Goal: Information Seeking & Learning: Learn about a topic

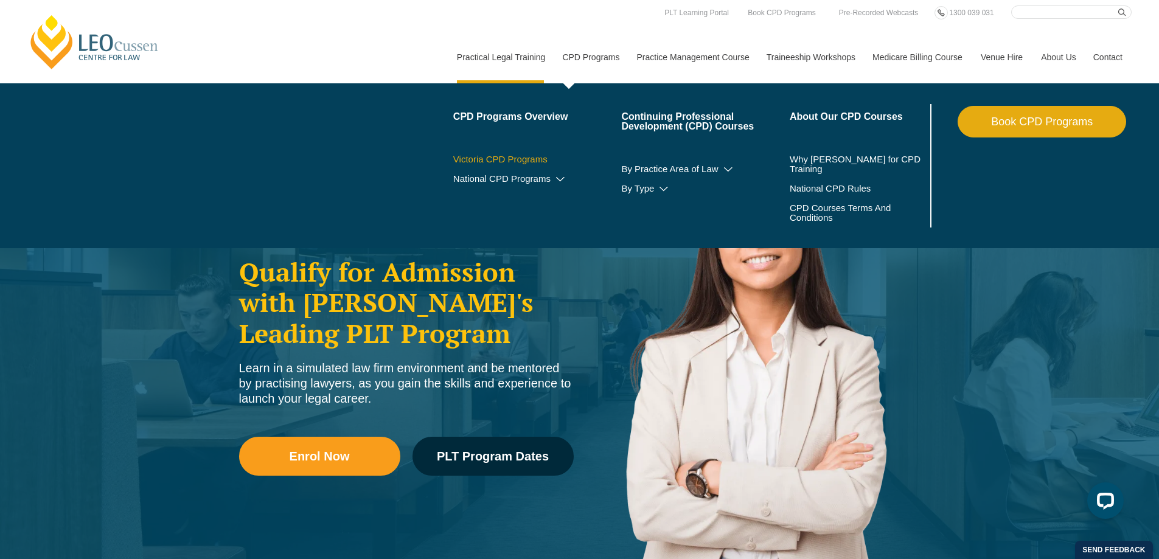
click at [539, 159] on link "Victoria CPD Programs" at bounding box center [537, 160] width 169 height 10
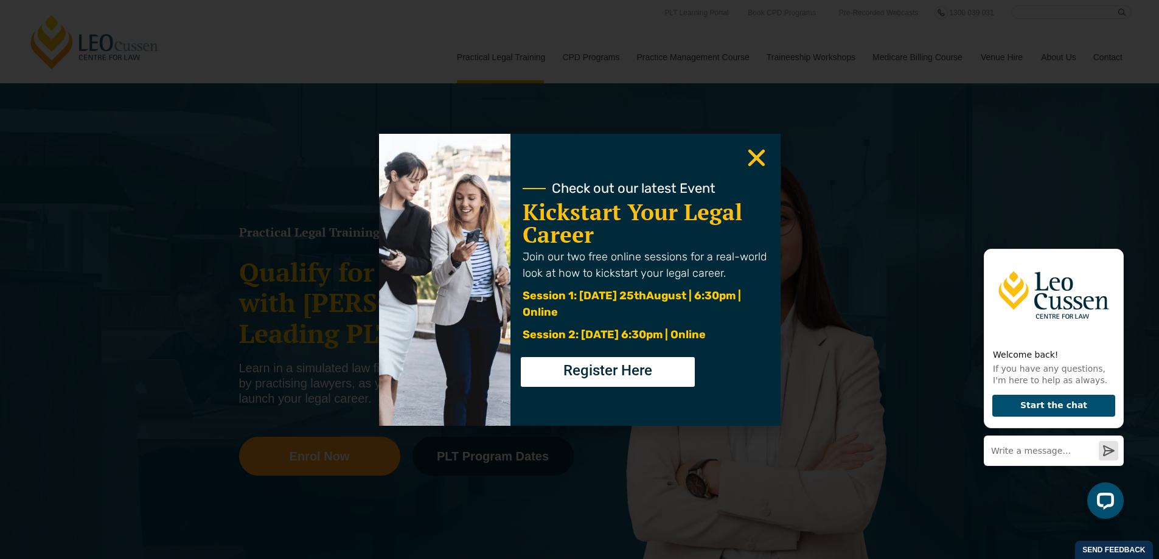
click at [752, 160] on icon "Close" at bounding box center [757, 158] width 24 height 24
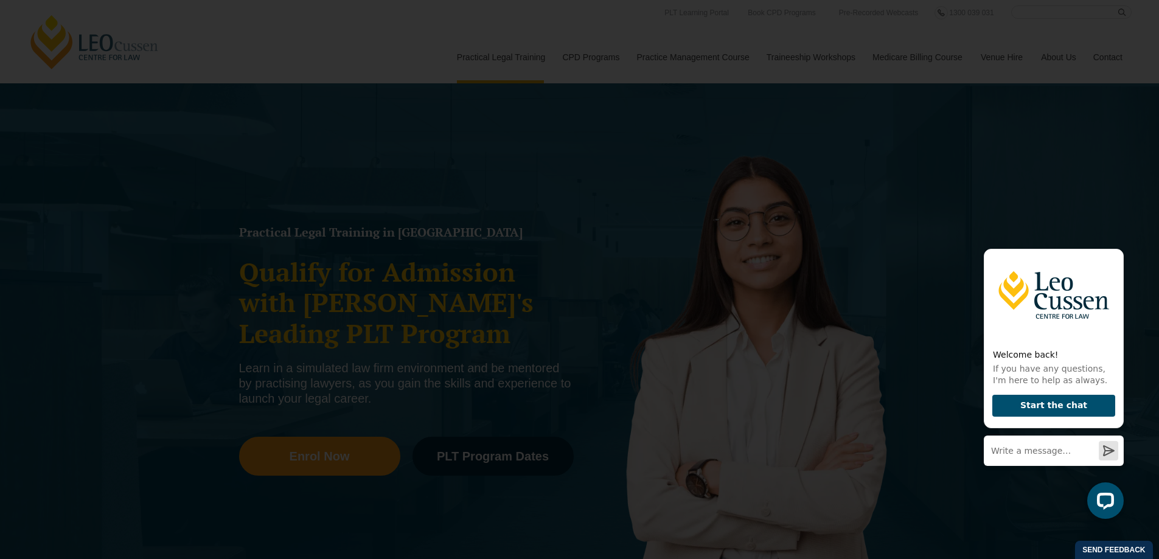
click at [758, 160] on use "Close" at bounding box center [756, 157] width 17 height 17
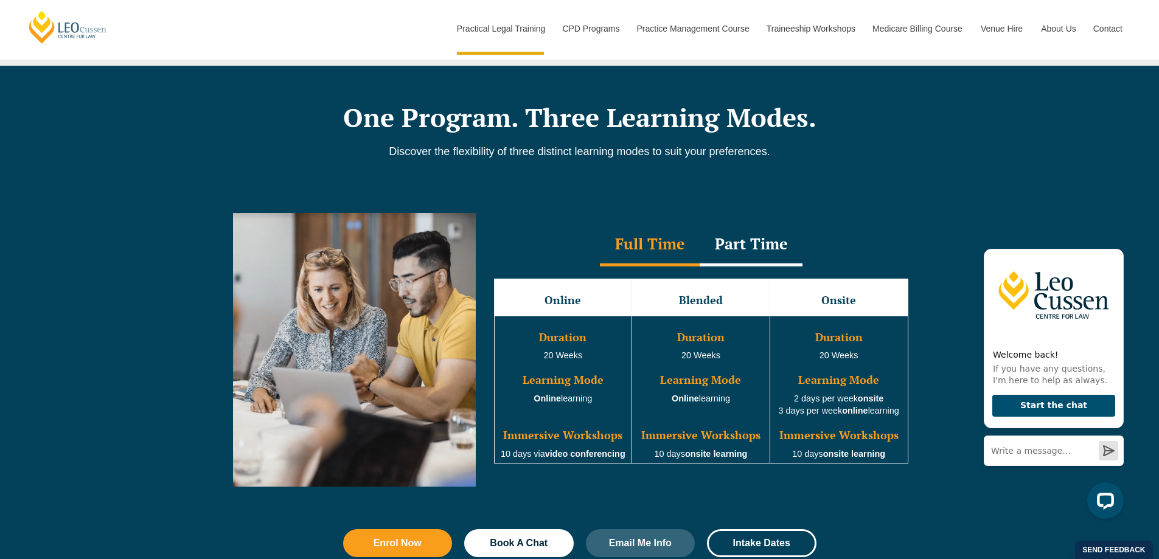
scroll to position [979, 0]
click at [743, 254] on div "Part Time" at bounding box center [751, 244] width 103 height 43
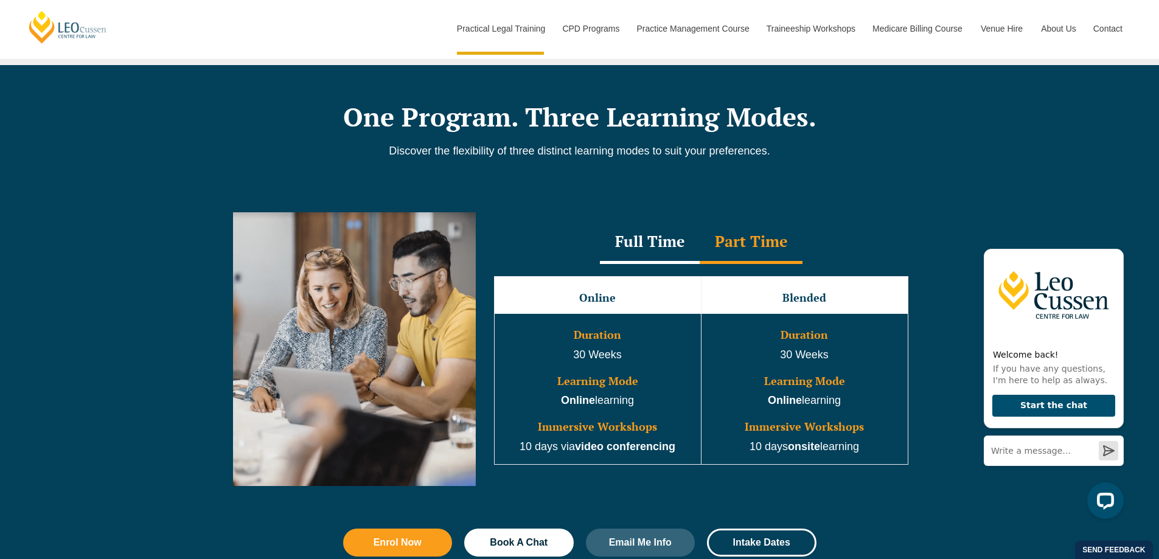
click at [663, 260] on div "Full Time" at bounding box center [650, 243] width 100 height 43
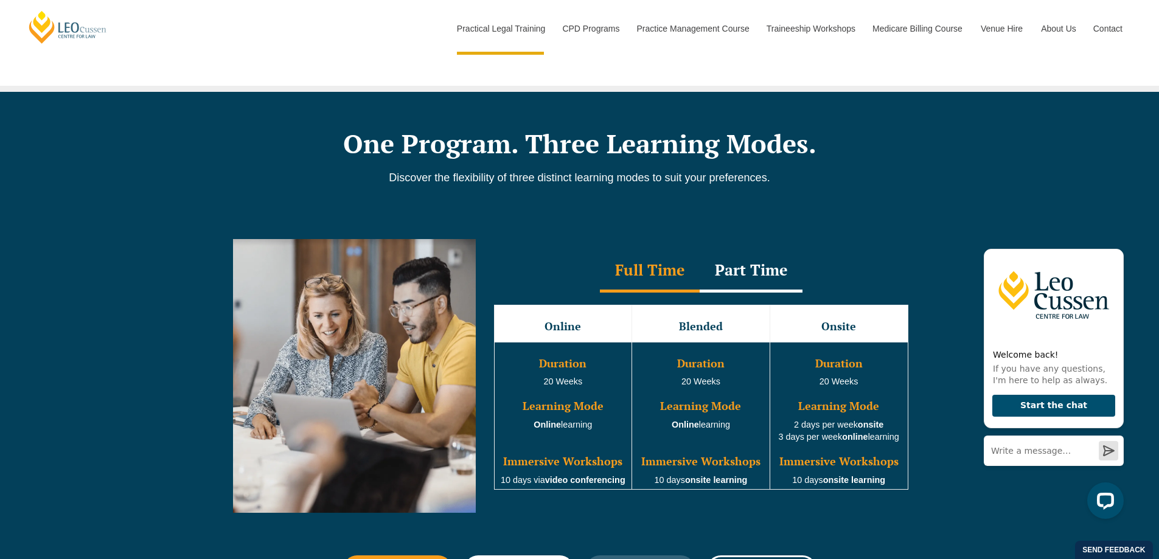
scroll to position [950, 0]
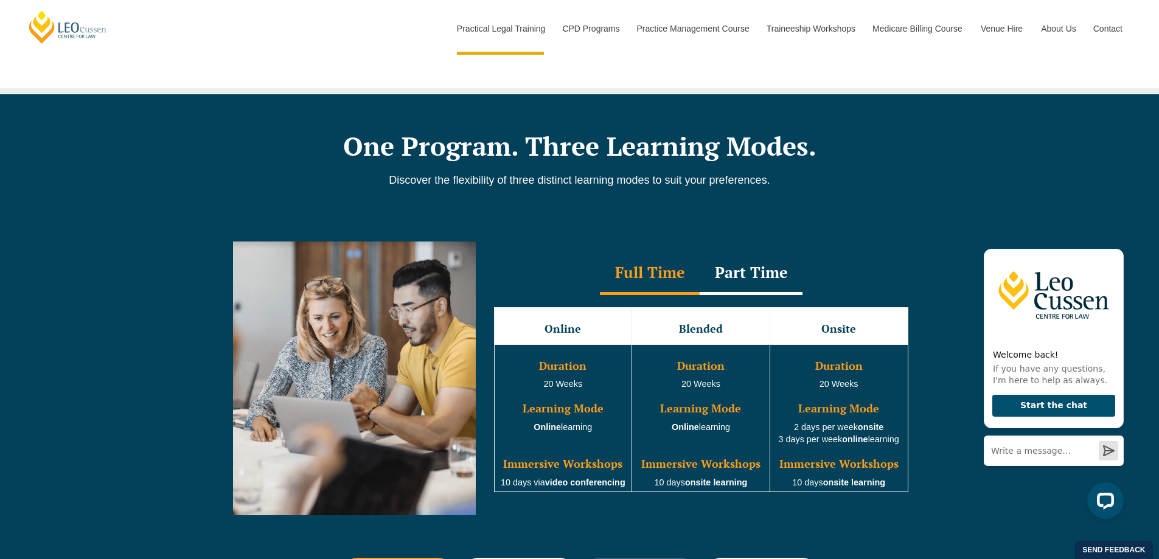
click at [746, 272] on div "Part Time" at bounding box center [751, 274] width 103 height 43
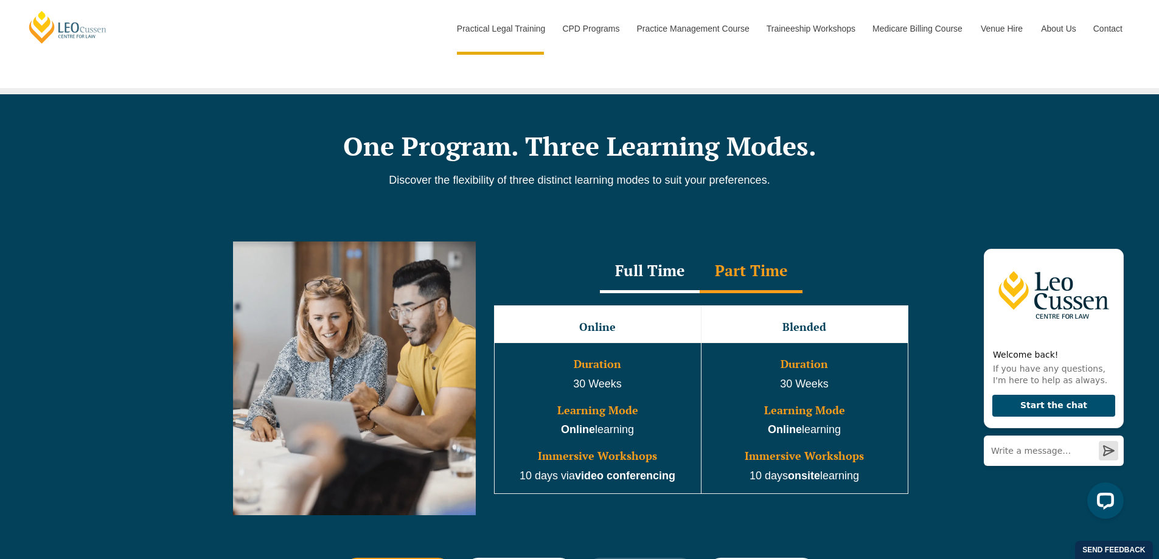
click at [679, 259] on div "Full Time" at bounding box center [650, 272] width 100 height 43
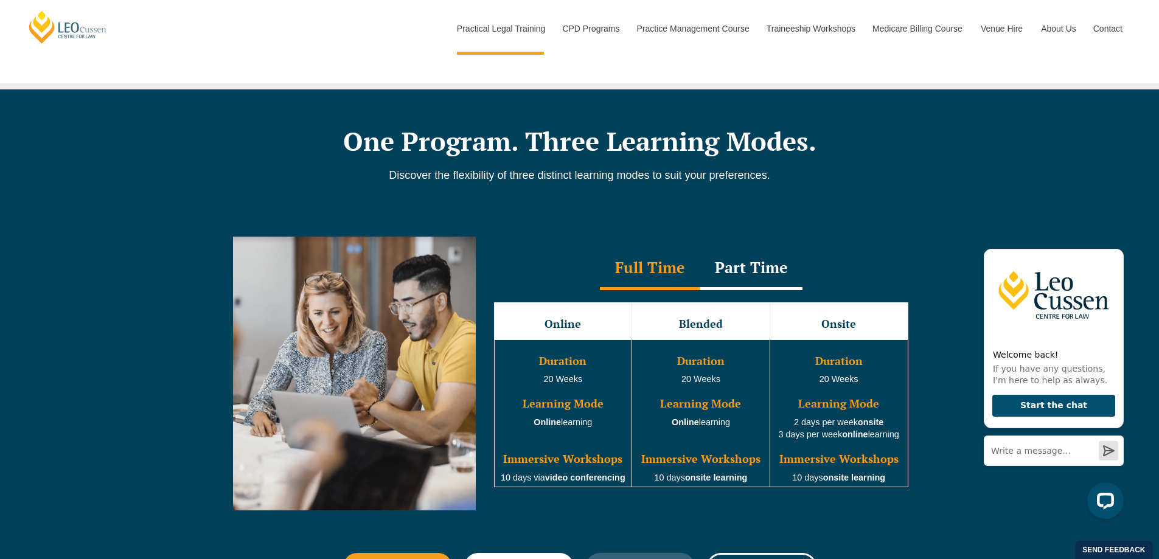
scroll to position [979, 0]
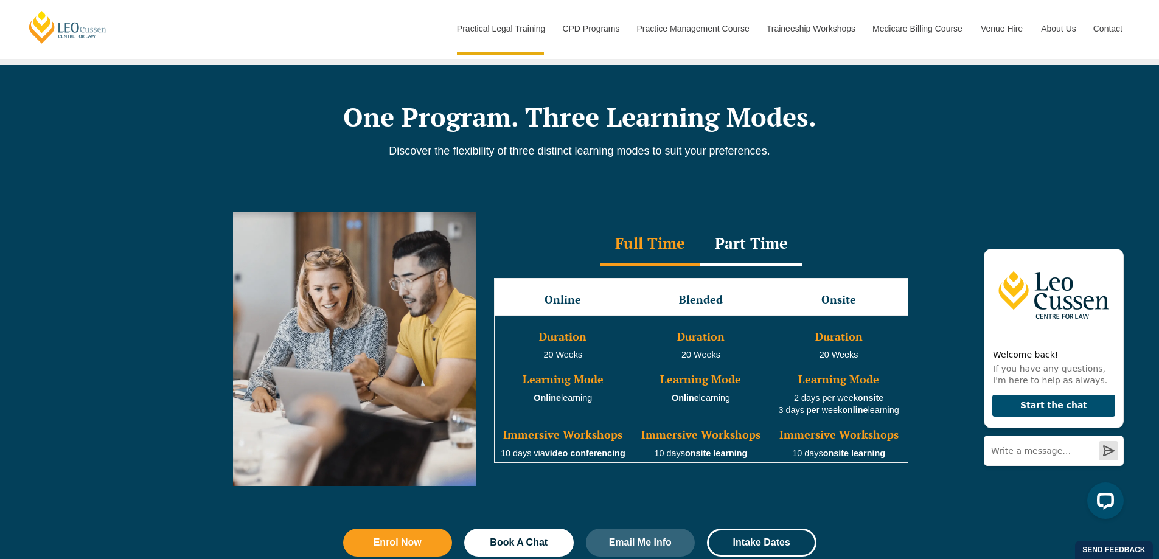
click at [748, 250] on div "Part Time" at bounding box center [751, 244] width 103 height 43
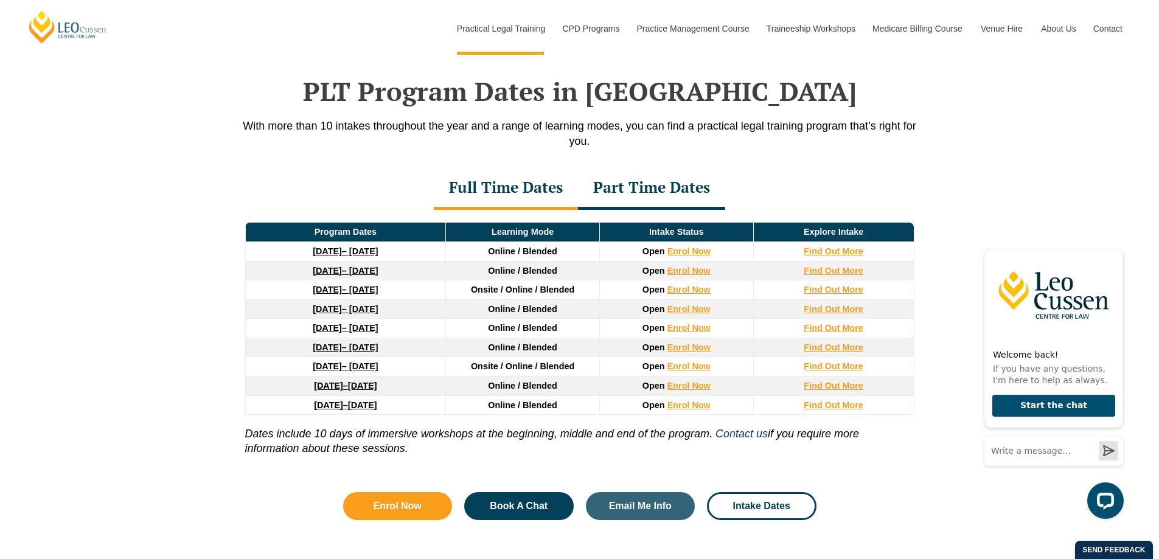
scroll to position [1575, 0]
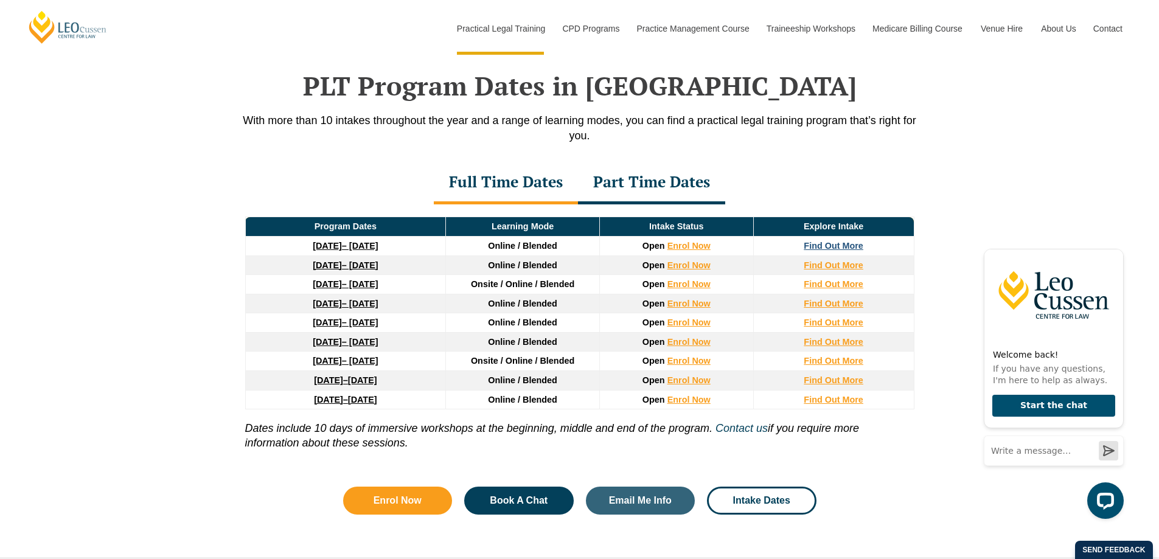
click at [850, 251] on strong "Find Out More" at bounding box center [834, 246] width 60 height 10
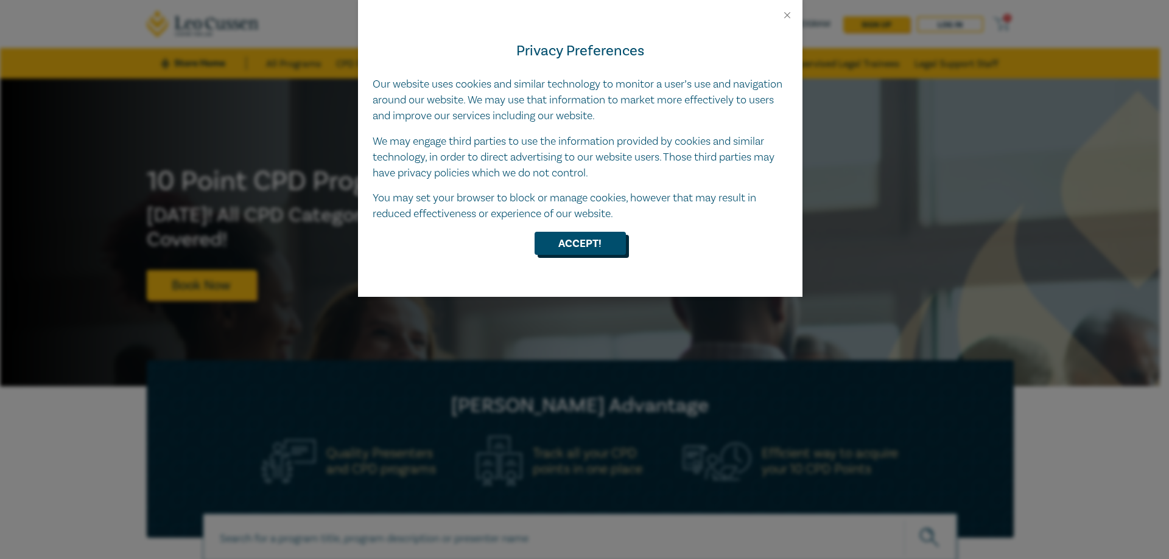
click at [573, 243] on button "Accept!" at bounding box center [579, 243] width 91 height 23
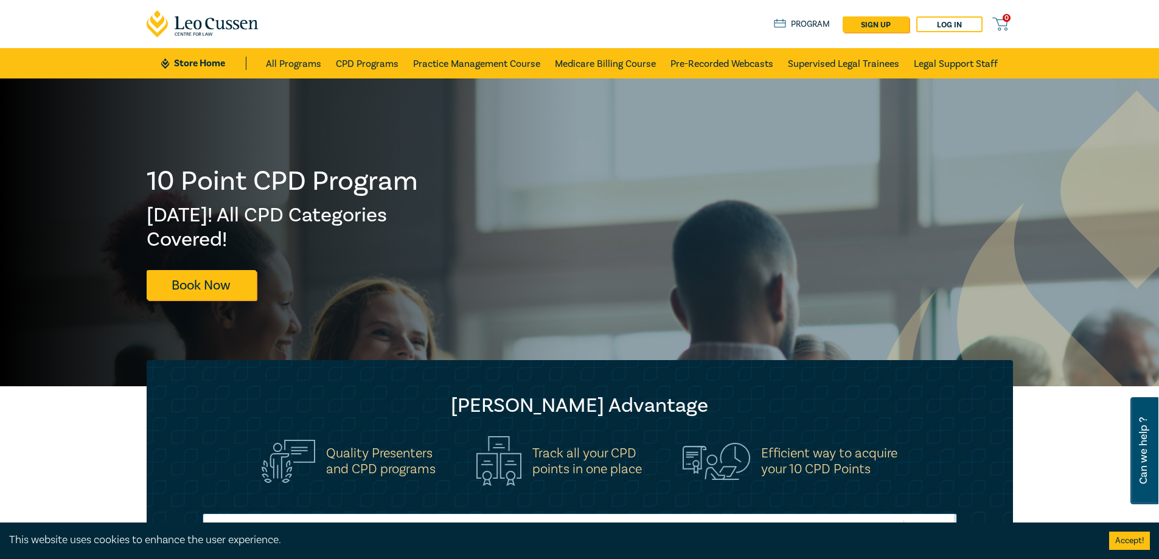
click at [228, 20] on icon at bounding box center [203, 23] width 113 height 27
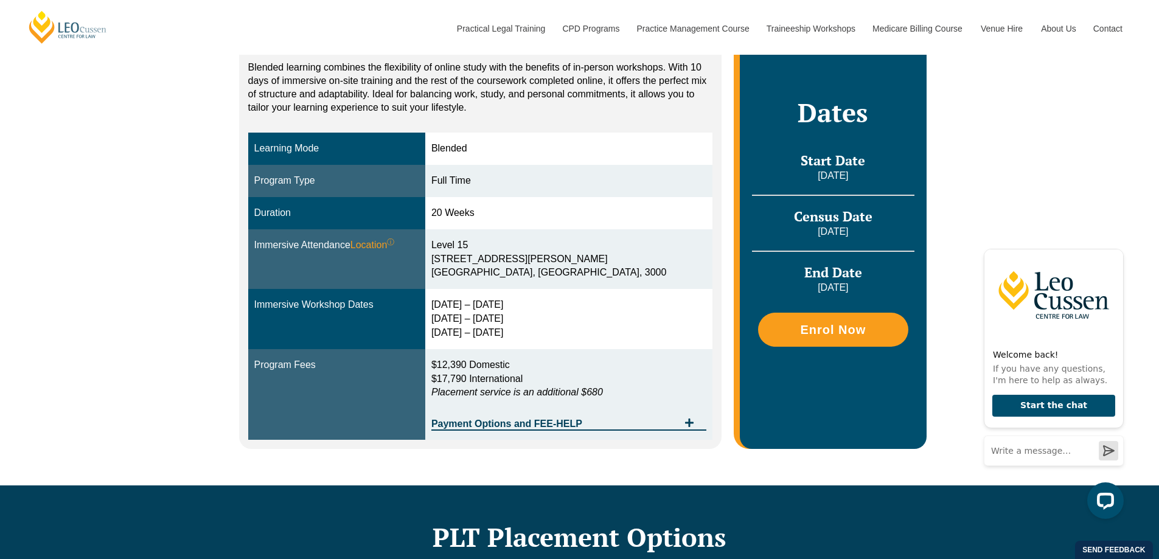
scroll to position [261, 0]
click at [666, 426] on span "Payment Options and FEE-HELP" at bounding box center [554, 424] width 247 height 10
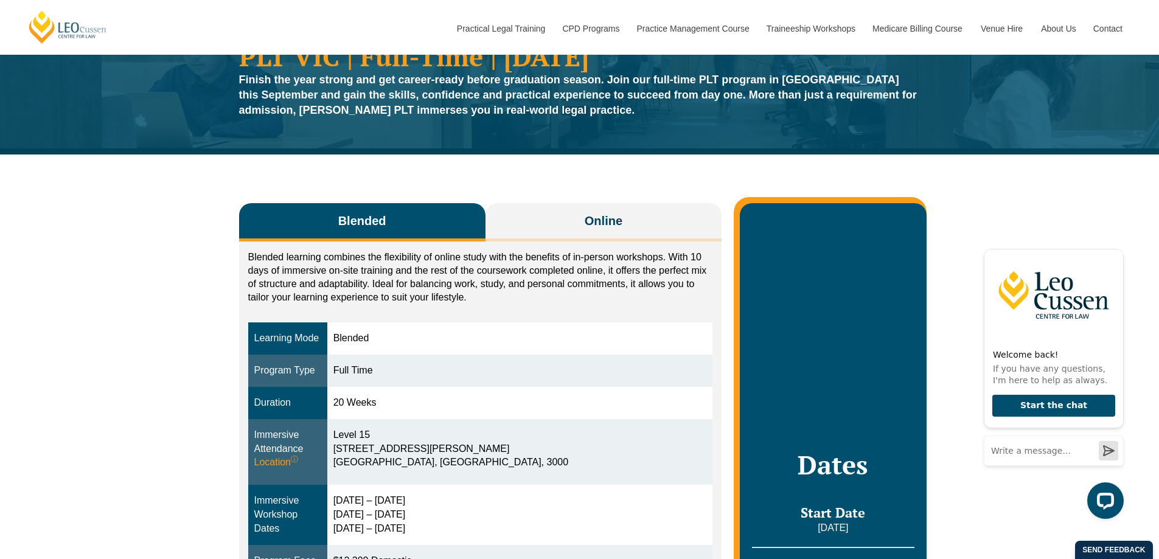
scroll to position [66, 0]
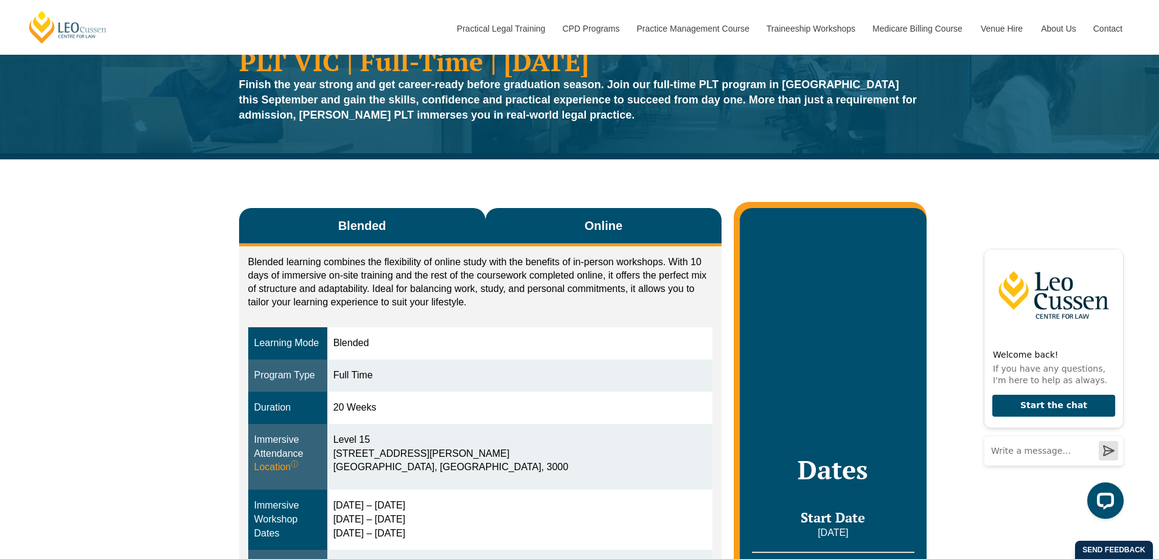
click at [629, 220] on button "Online" at bounding box center [604, 227] width 237 height 38
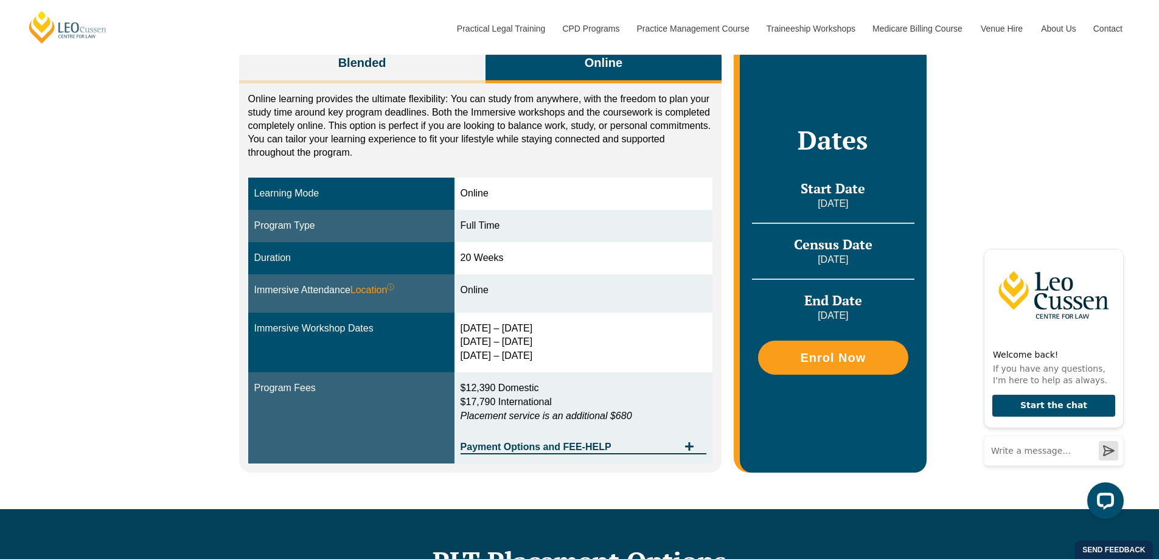
scroll to position [229, 0]
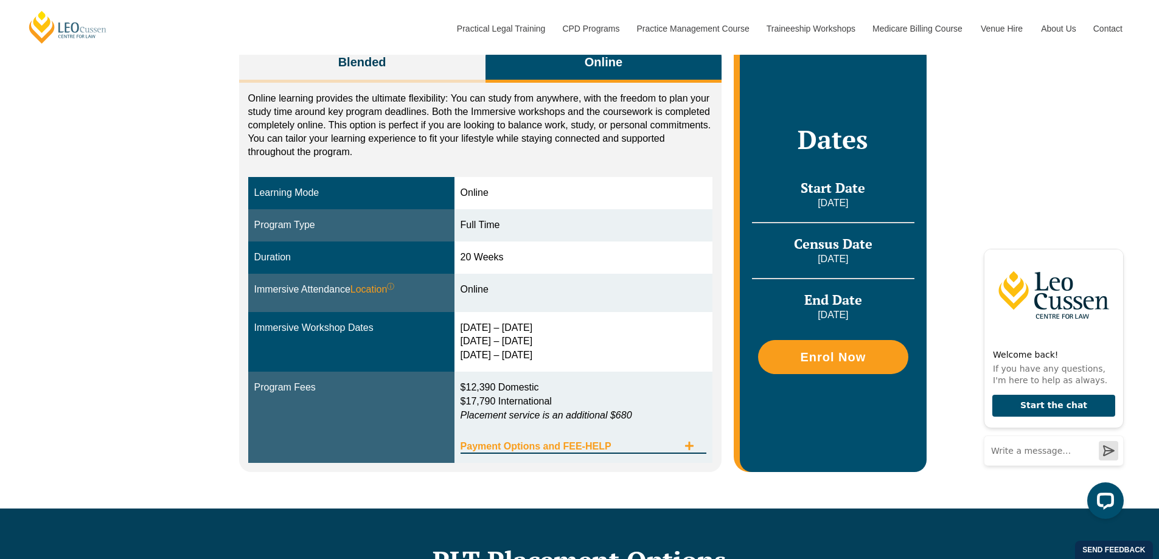
click at [585, 441] on div "Payment Options and FEE-HELP" at bounding box center [584, 441] width 246 height 25
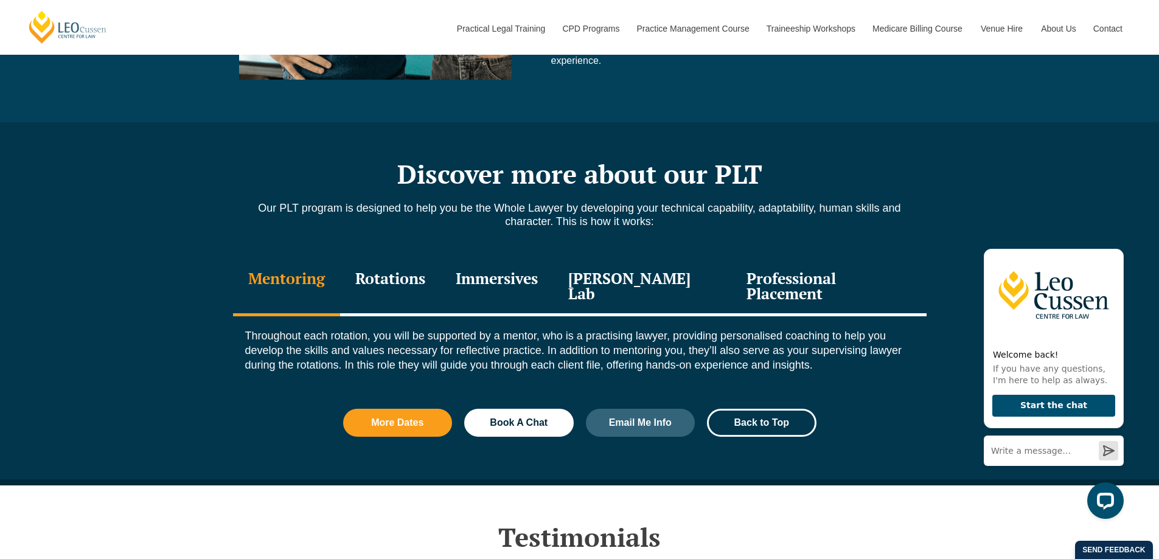
scroll to position [1568, 0]
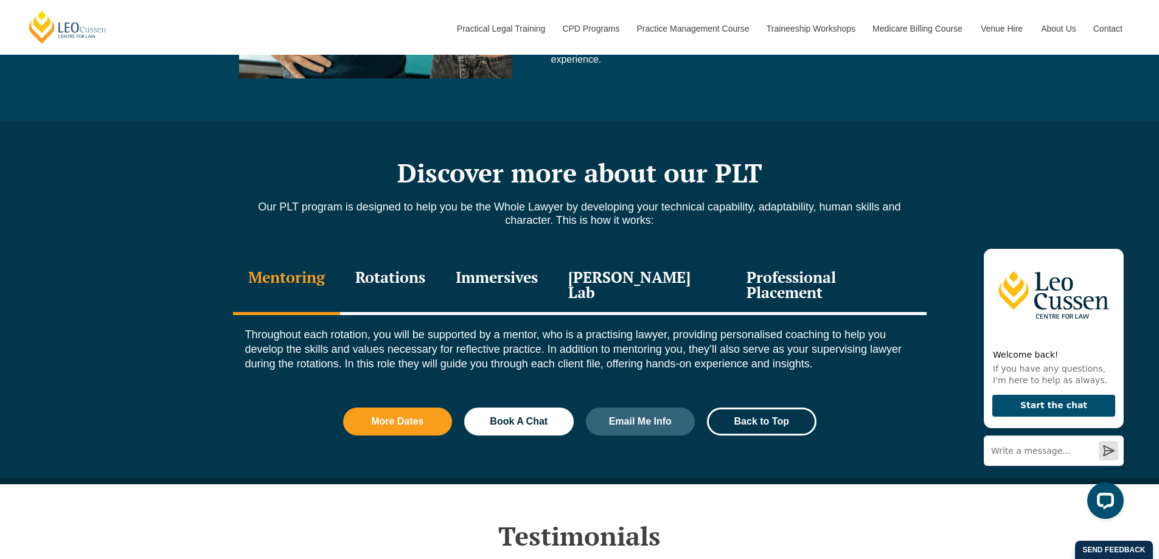
click at [394, 280] on div "Rotations" at bounding box center [390, 286] width 100 height 58
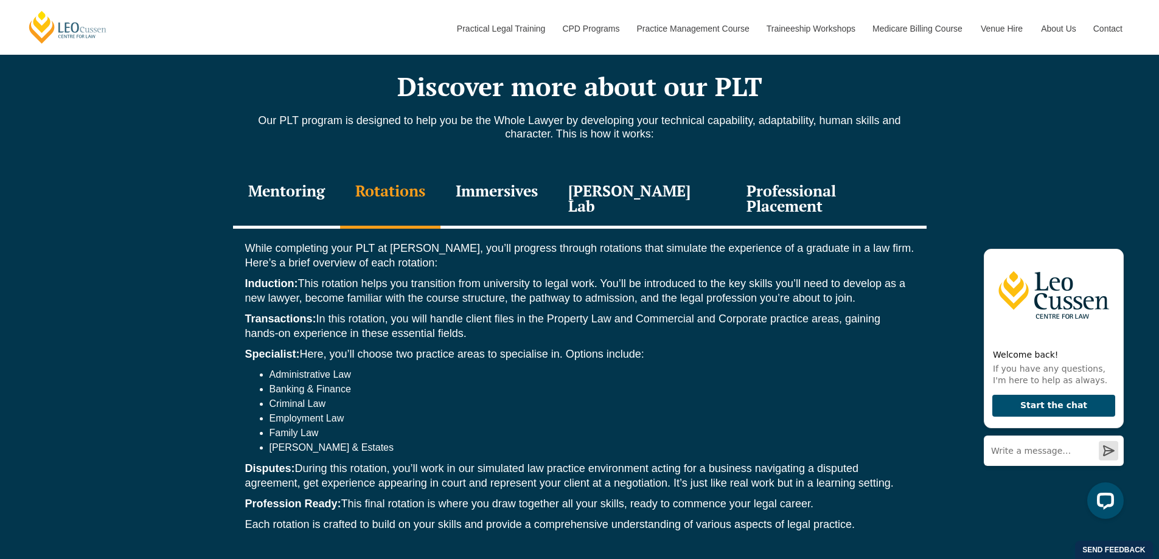
scroll to position [1655, 0]
click at [520, 190] on div "Immersives" at bounding box center [497, 199] width 113 height 58
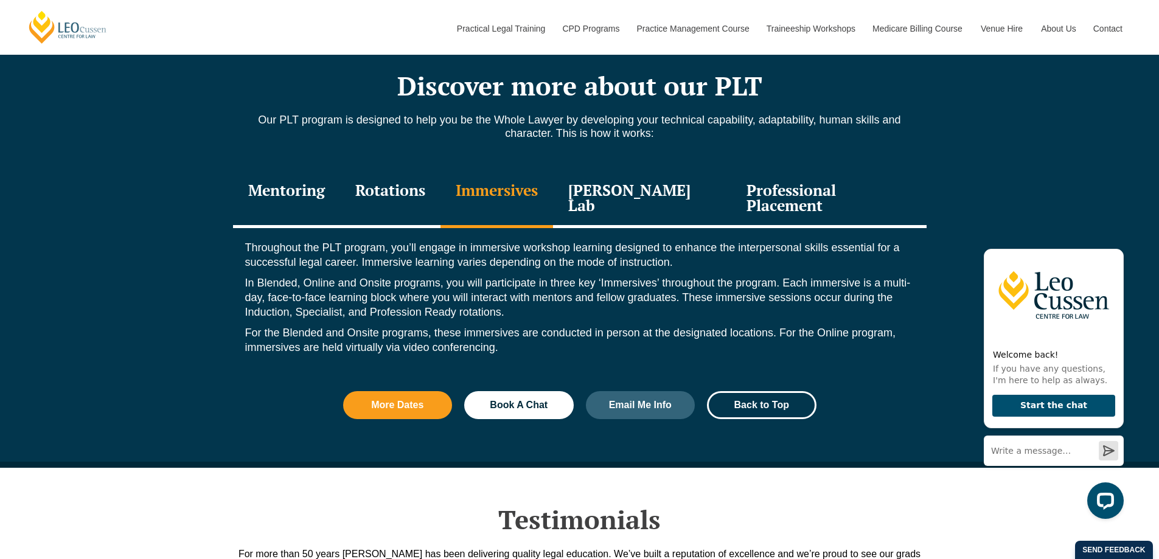
click at [632, 195] on div "Leo Justice Lab" at bounding box center [642, 199] width 179 height 58
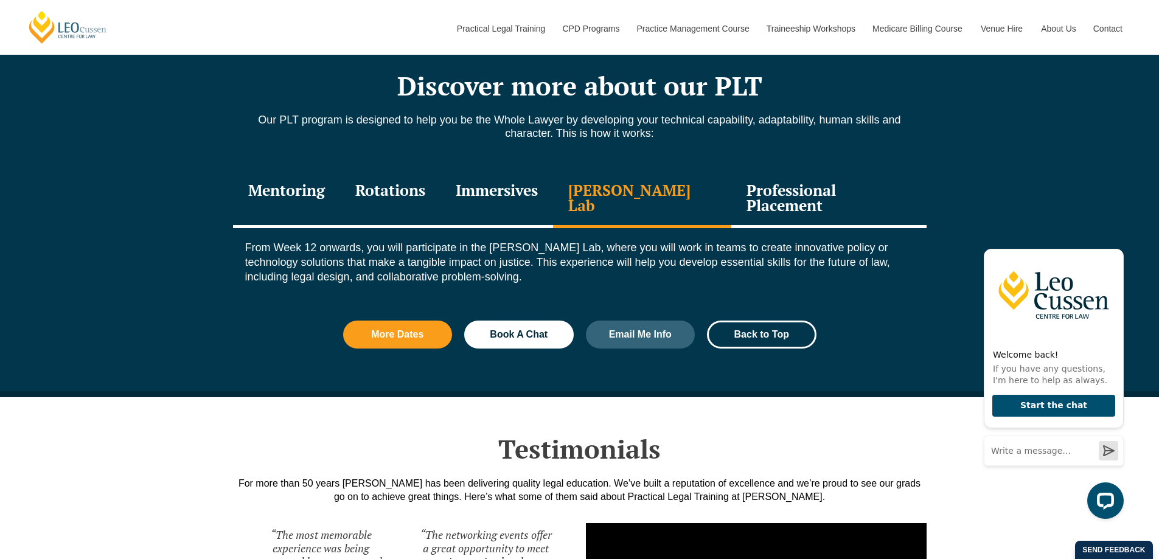
click at [756, 203] on div "Professional Placement" at bounding box center [829, 199] width 195 height 58
